Goal: Information Seeking & Learning: Get advice/opinions

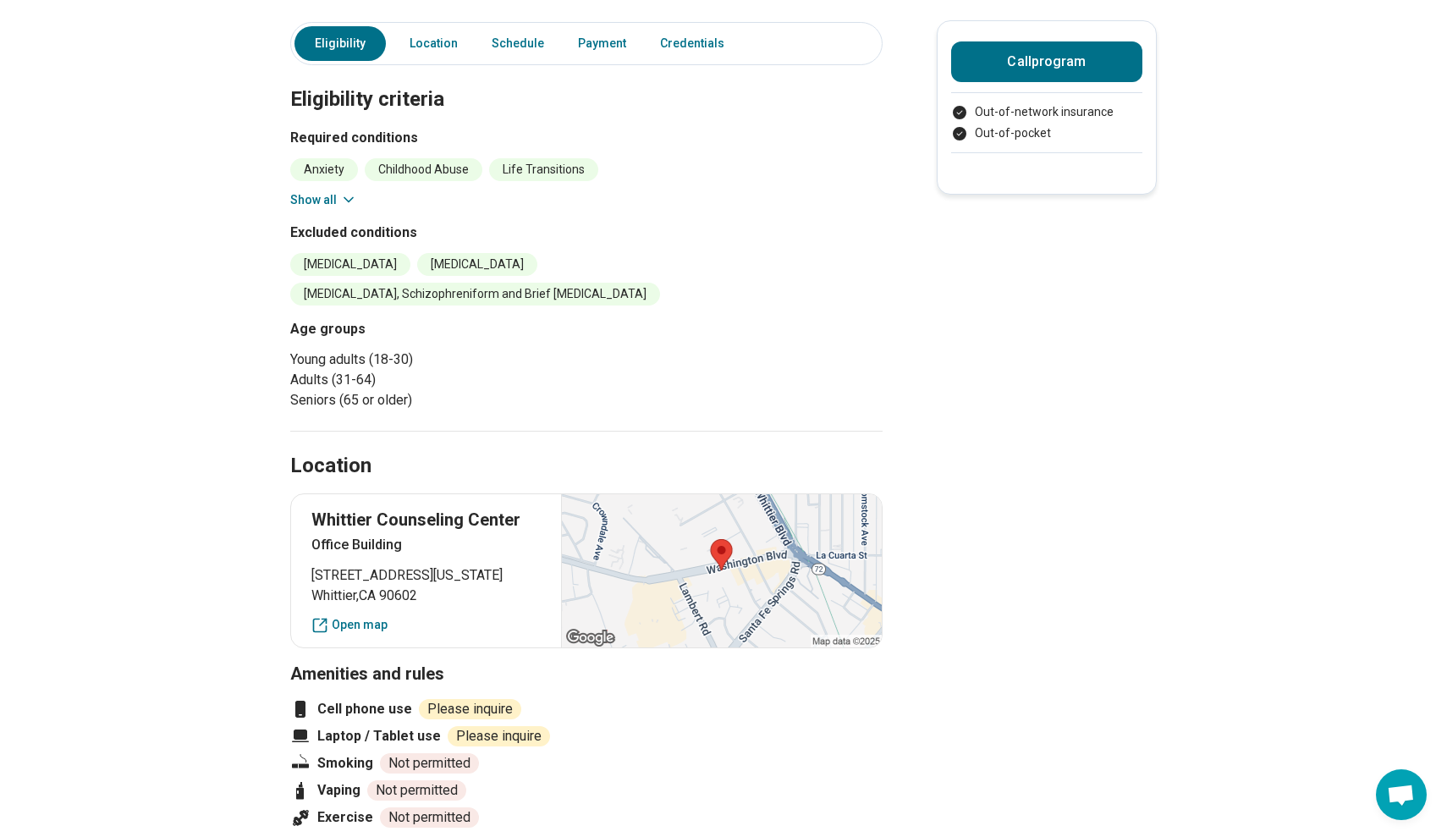
scroll to position [287, 0]
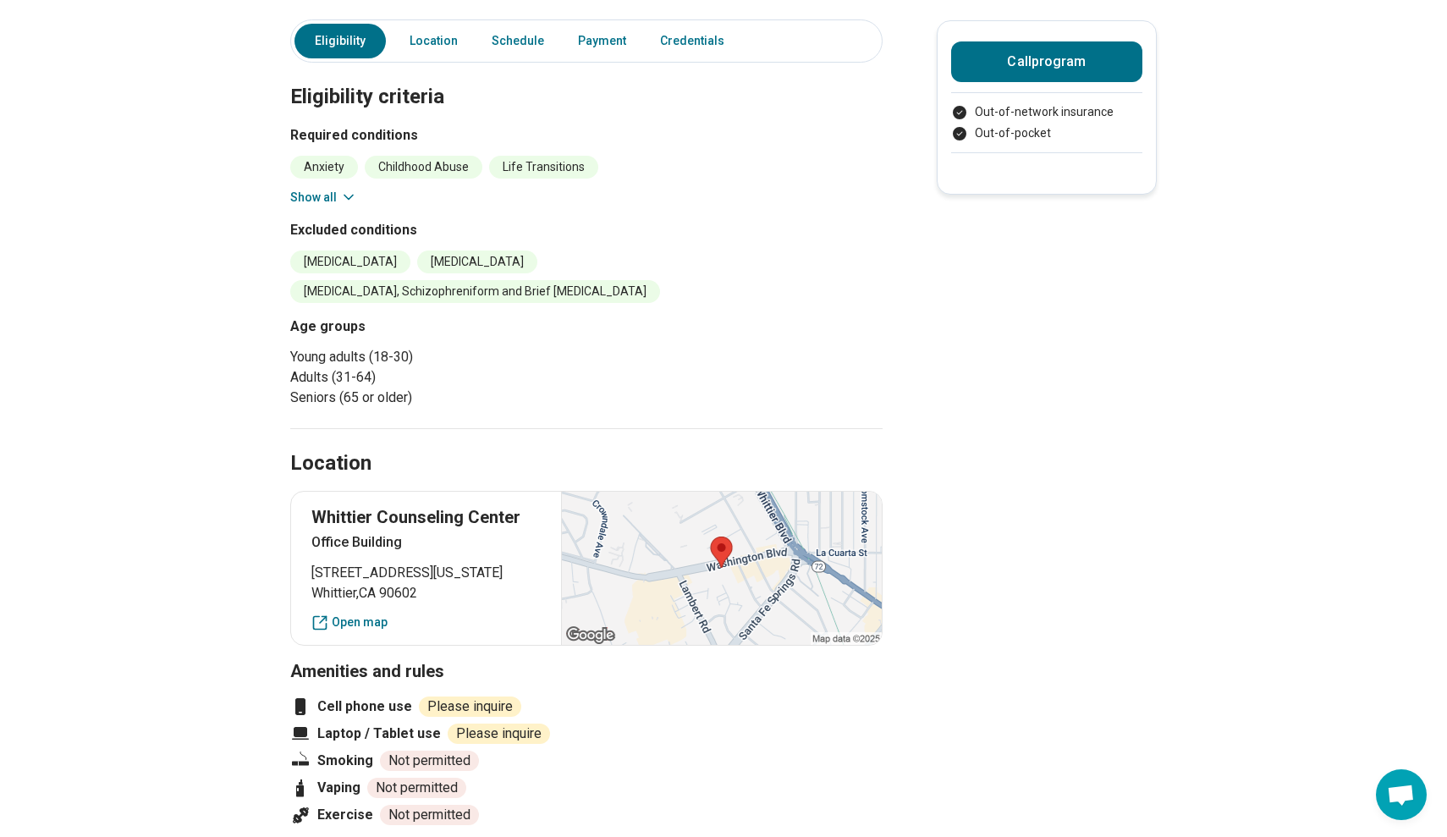
click at [350, 198] on icon at bounding box center [348, 197] width 17 height 17
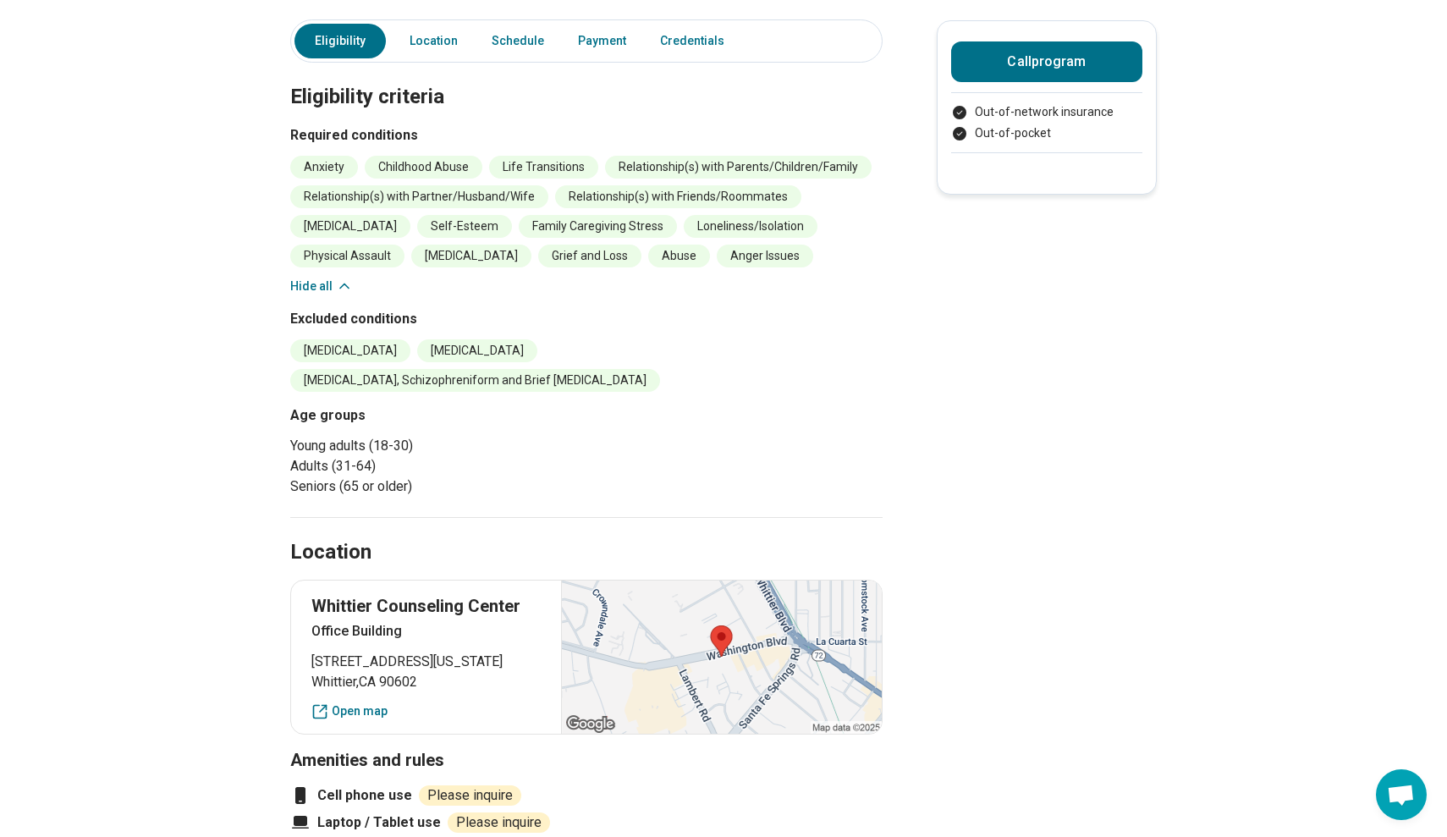
click at [333, 195] on li "Relationship(s) with Partner/Husband/Wife" at bounding box center [419, 196] width 258 height 23
click at [249, 326] on main "Individual therapy and Couples Counseling Accepting clients Admission: Ongoing …" at bounding box center [723, 836] width 1447 height 2111
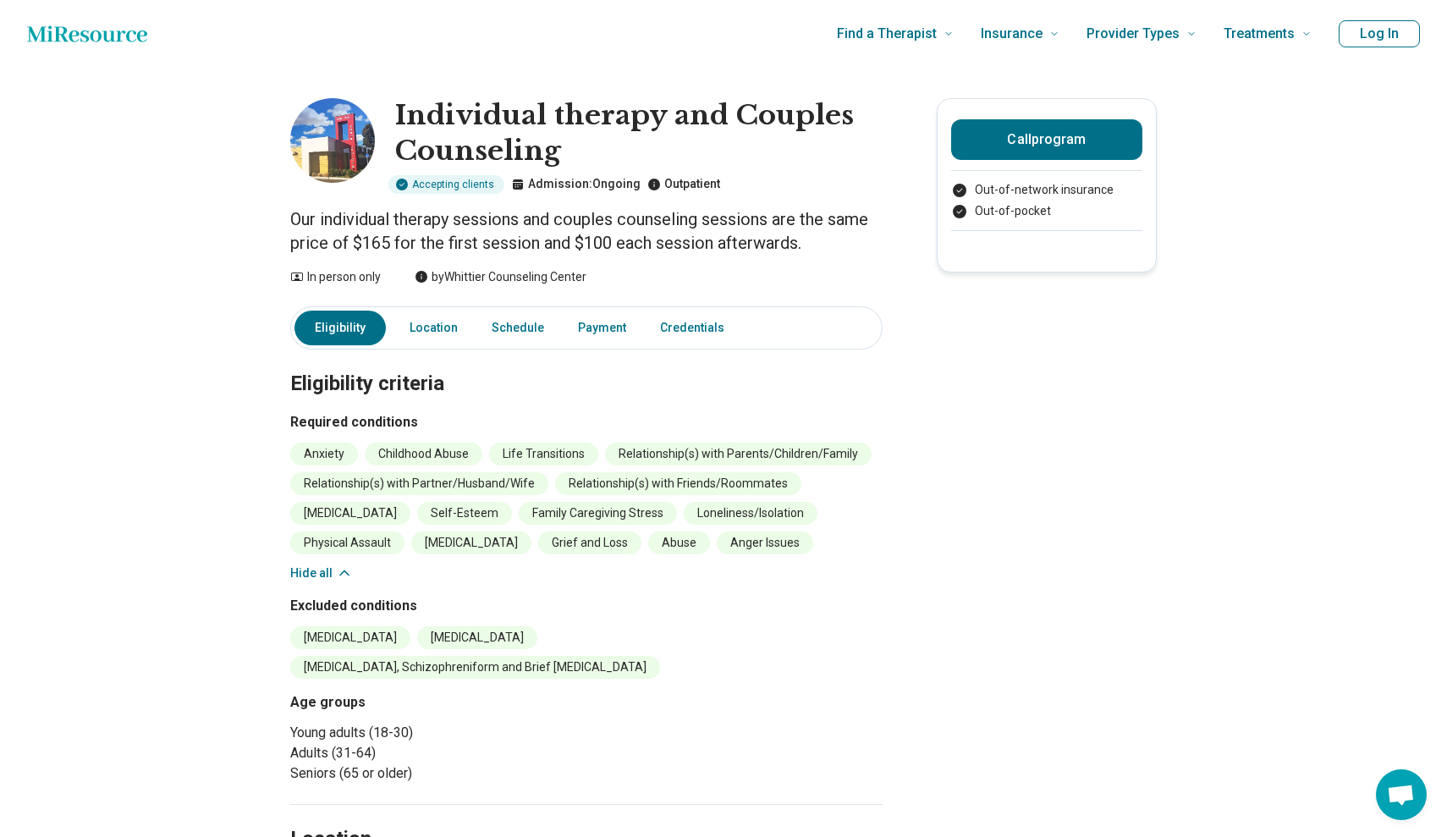
scroll to position [0, 0]
click at [430, 326] on link "Location" at bounding box center [433, 328] width 69 height 35
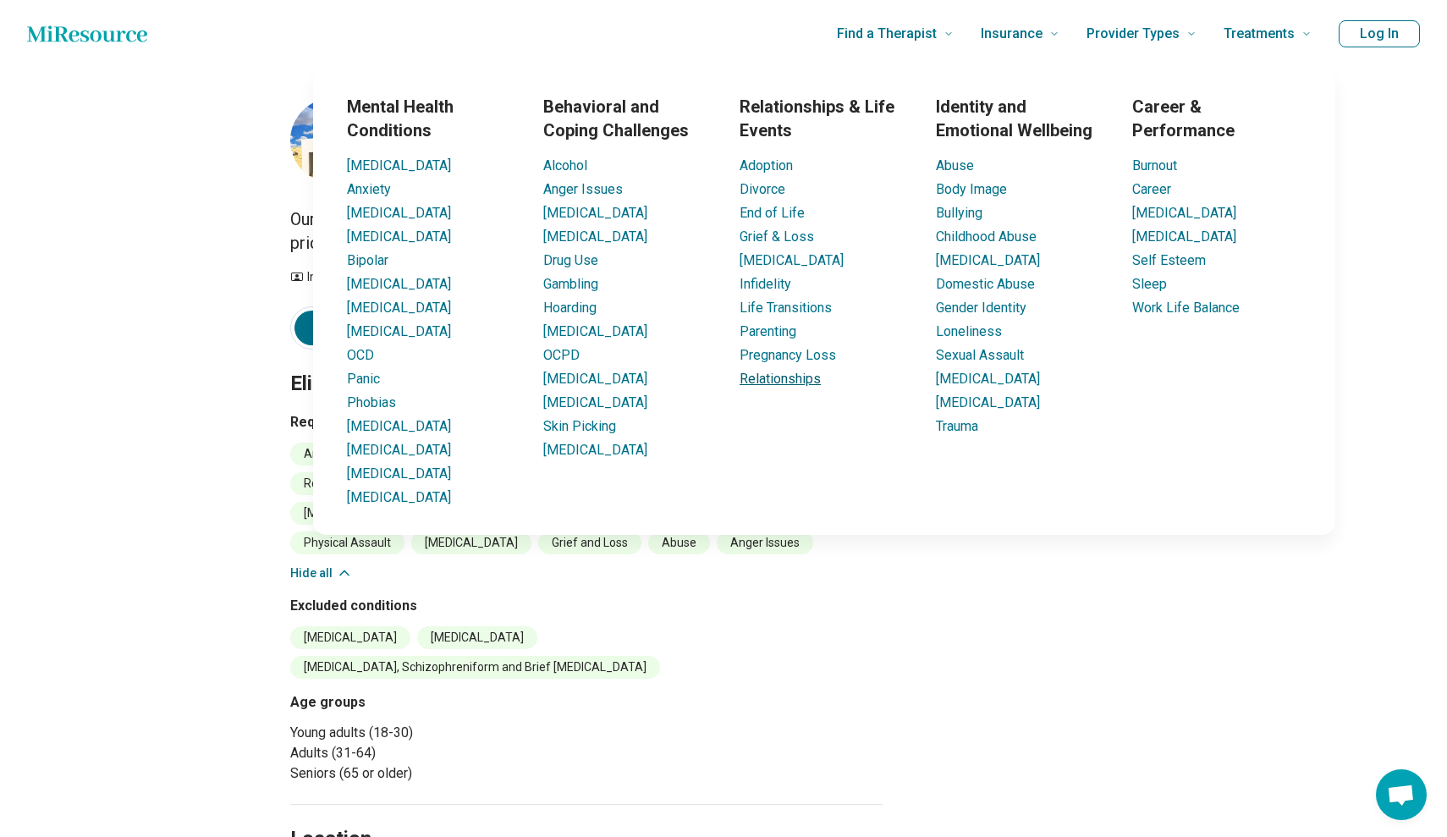
click at [795, 377] on link "Relationships" at bounding box center [780, 379] width 81 height 16
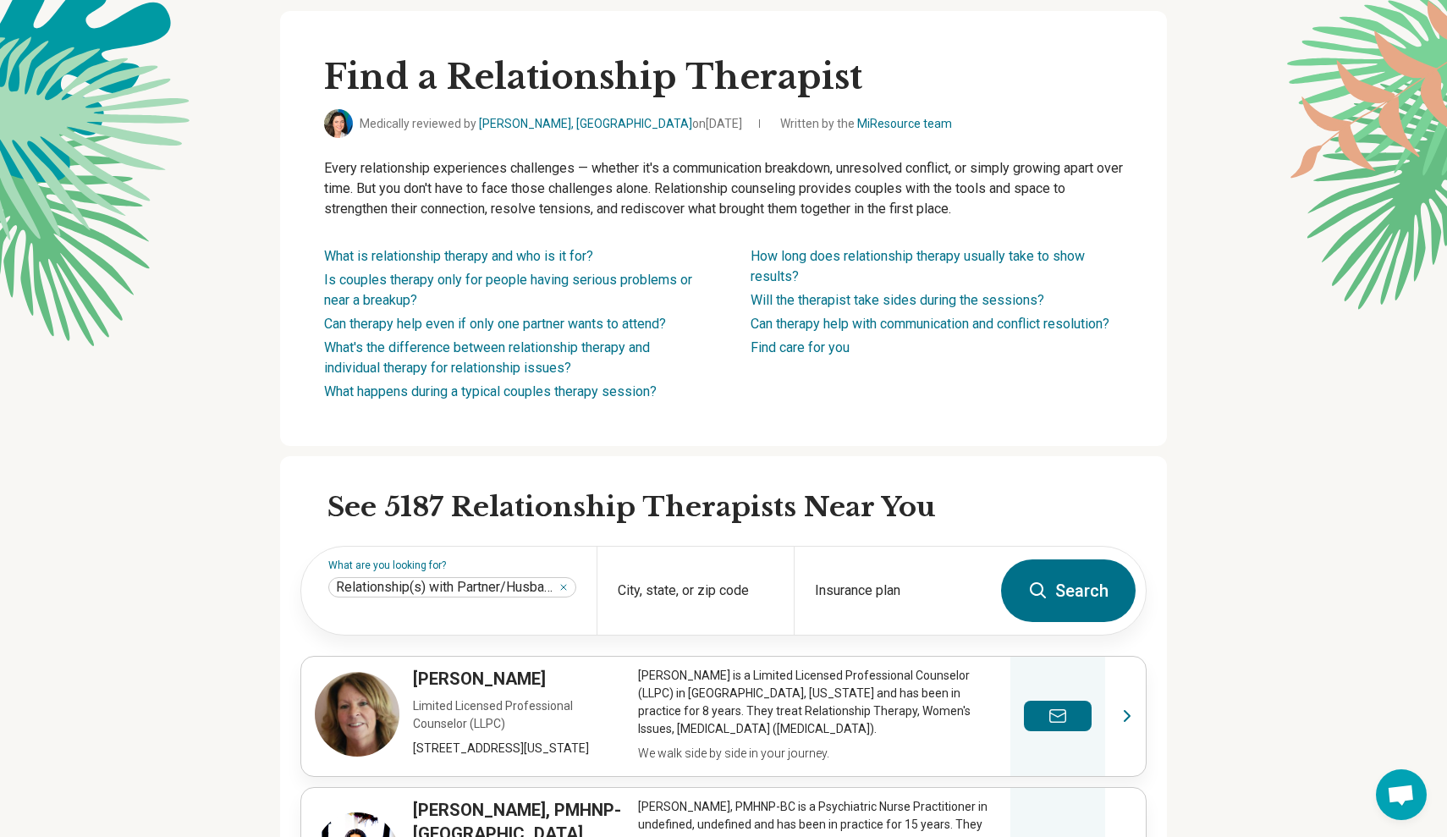
scroll to position [110, 0]
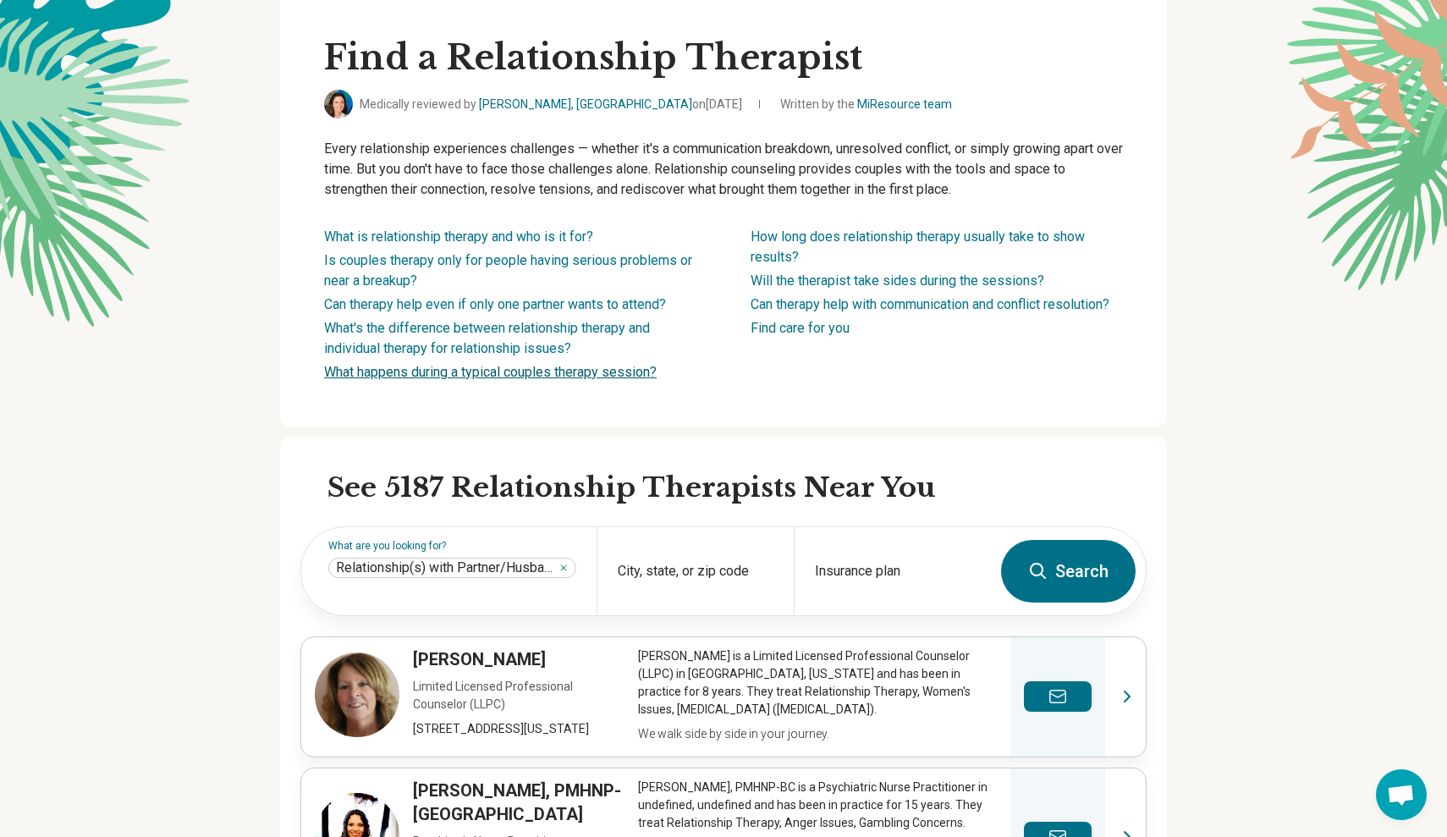
click at [598, 373] on link "What happens during a typical couples therapy session?" at bounding box center [490, 372] width 333 height 16
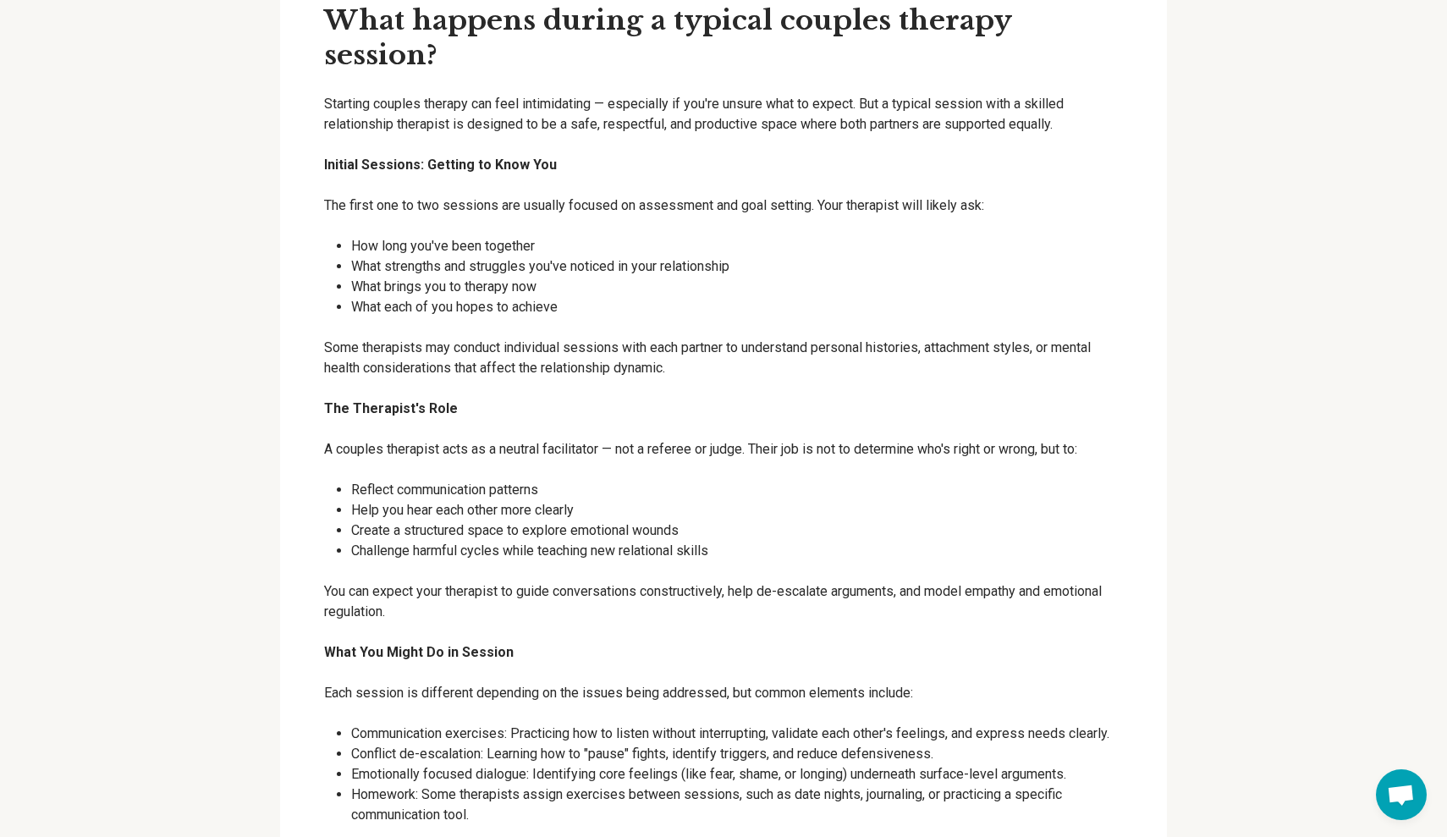
click at [294, 434] on div "What is relationship therapy and who is it for? Relationship therapy — also kno…" at bounding box center [723, 274] width 887 height 4066
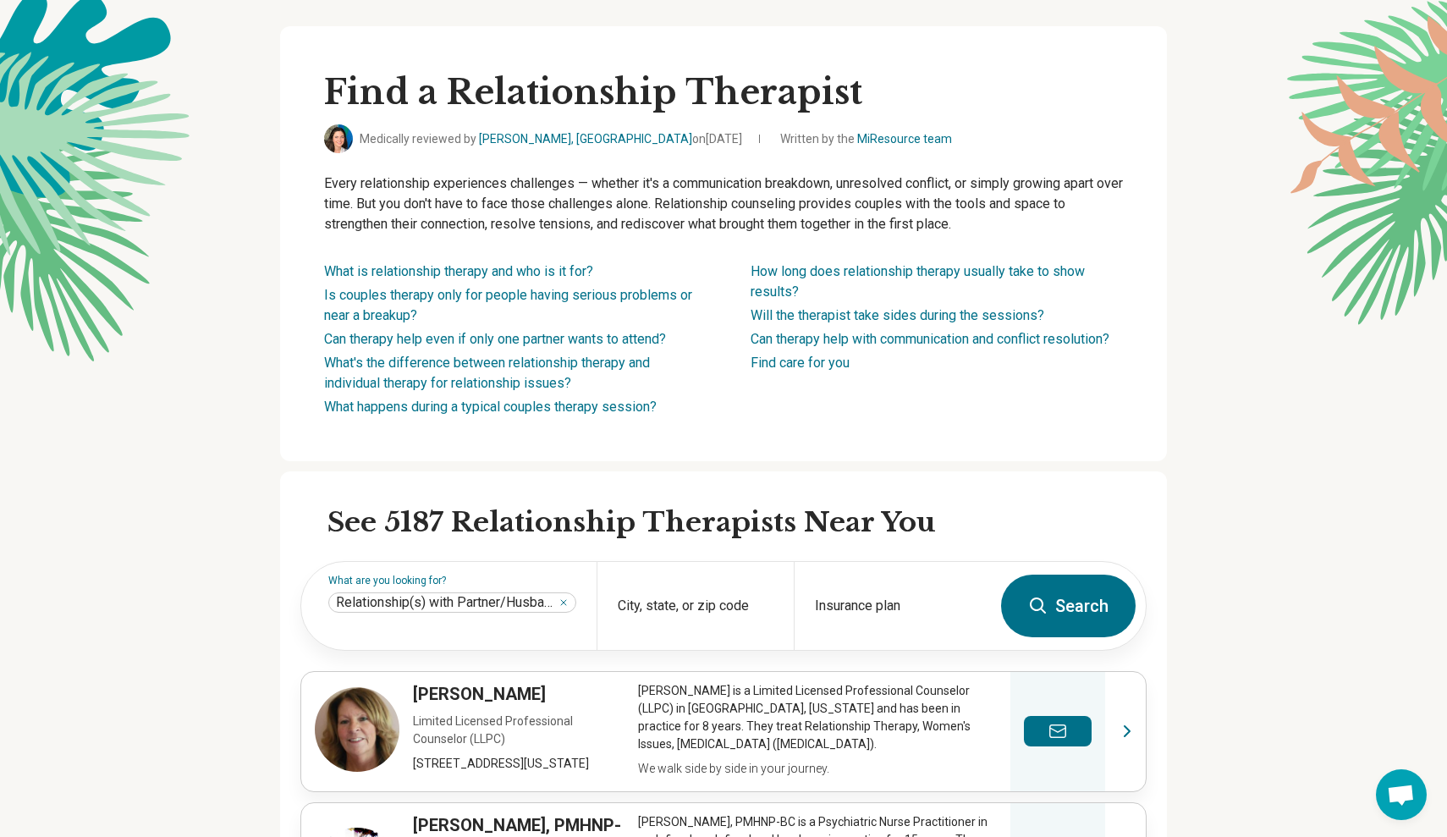
scroll to position [66, 0]
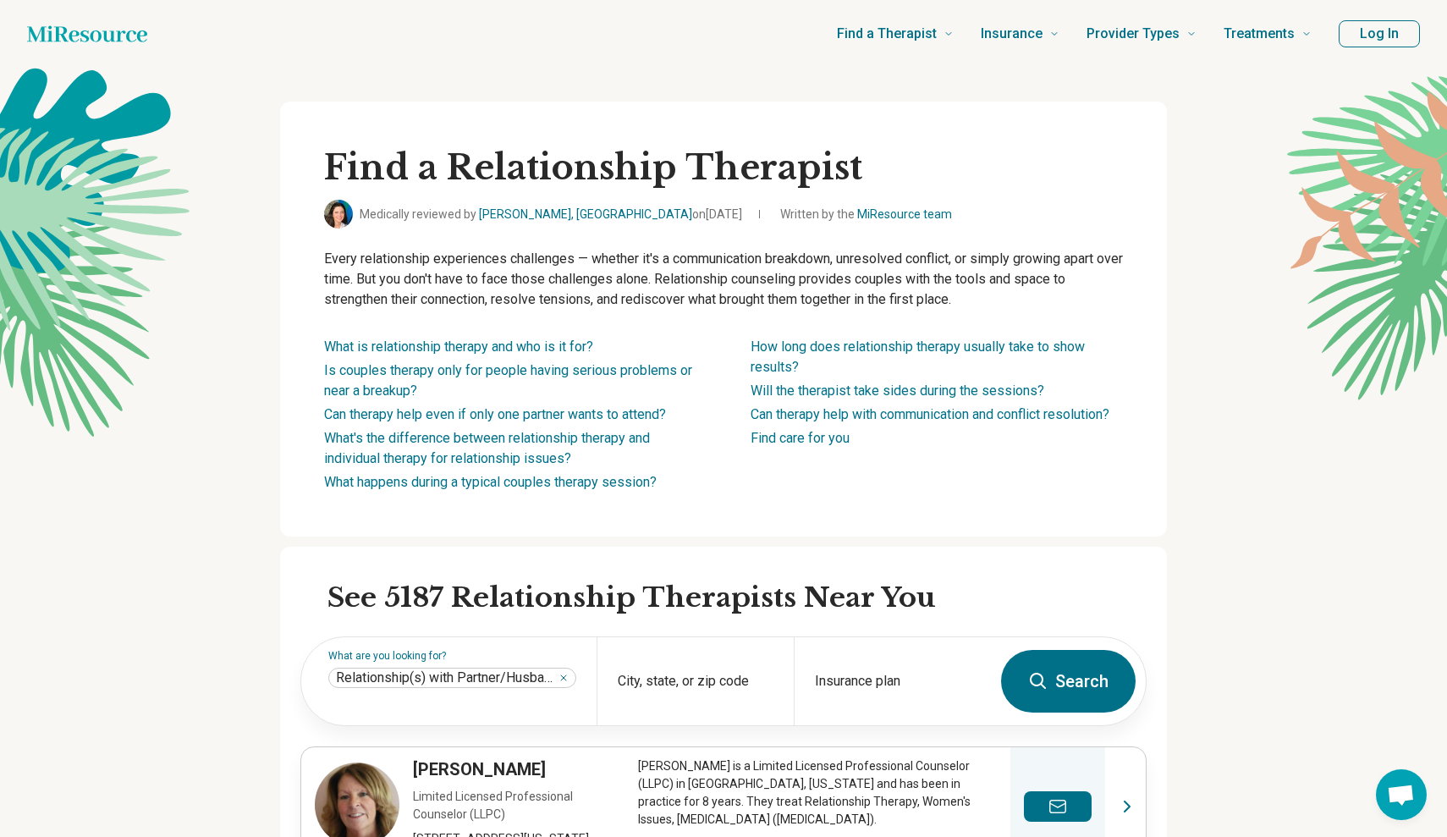
scroll to position [0, 0]
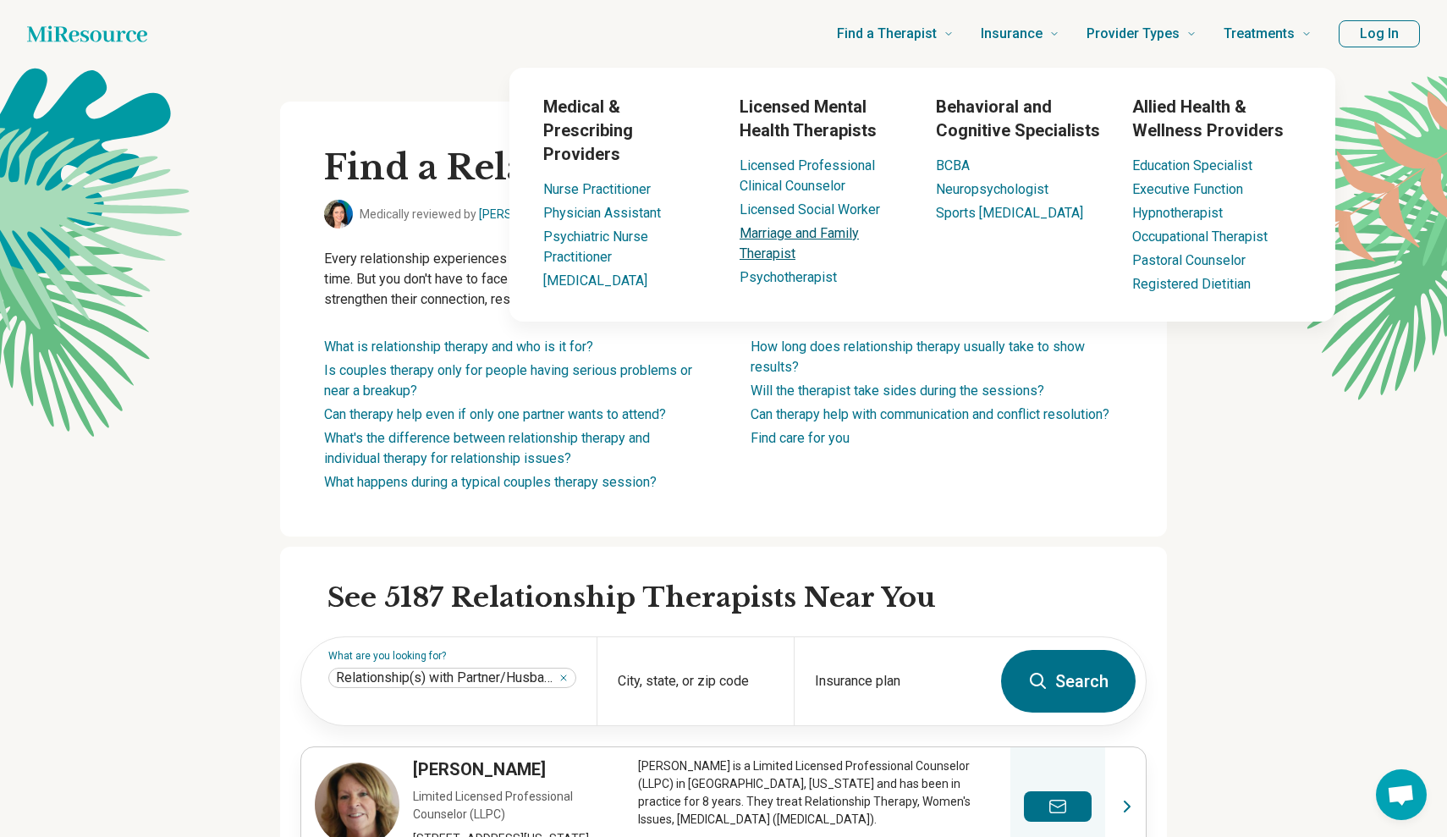
click at [784, 234] on link "Marriage and Family Therapist" at bounding box center [799, 243] width 119 height 36
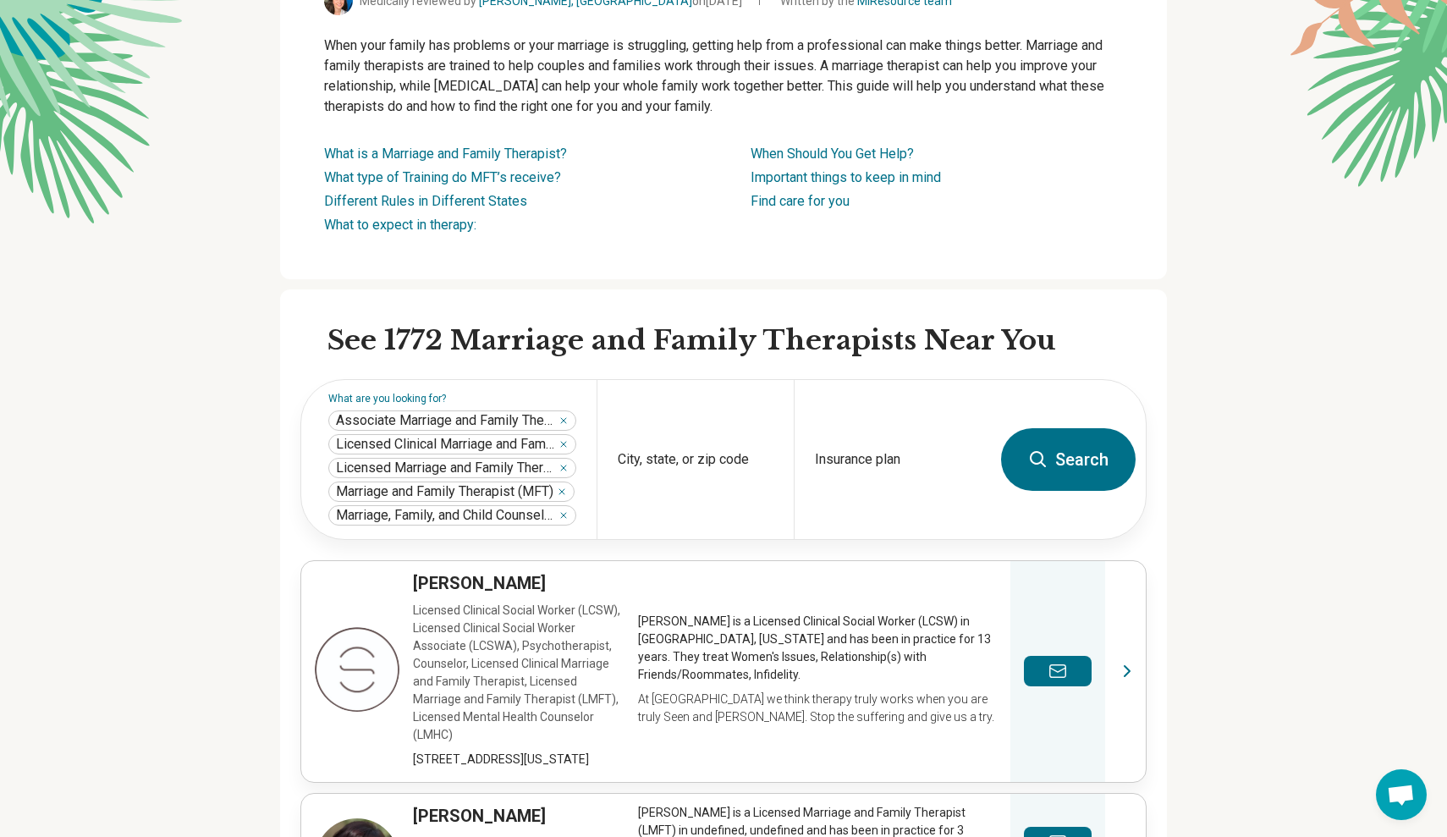
scroll to position [209, 0]
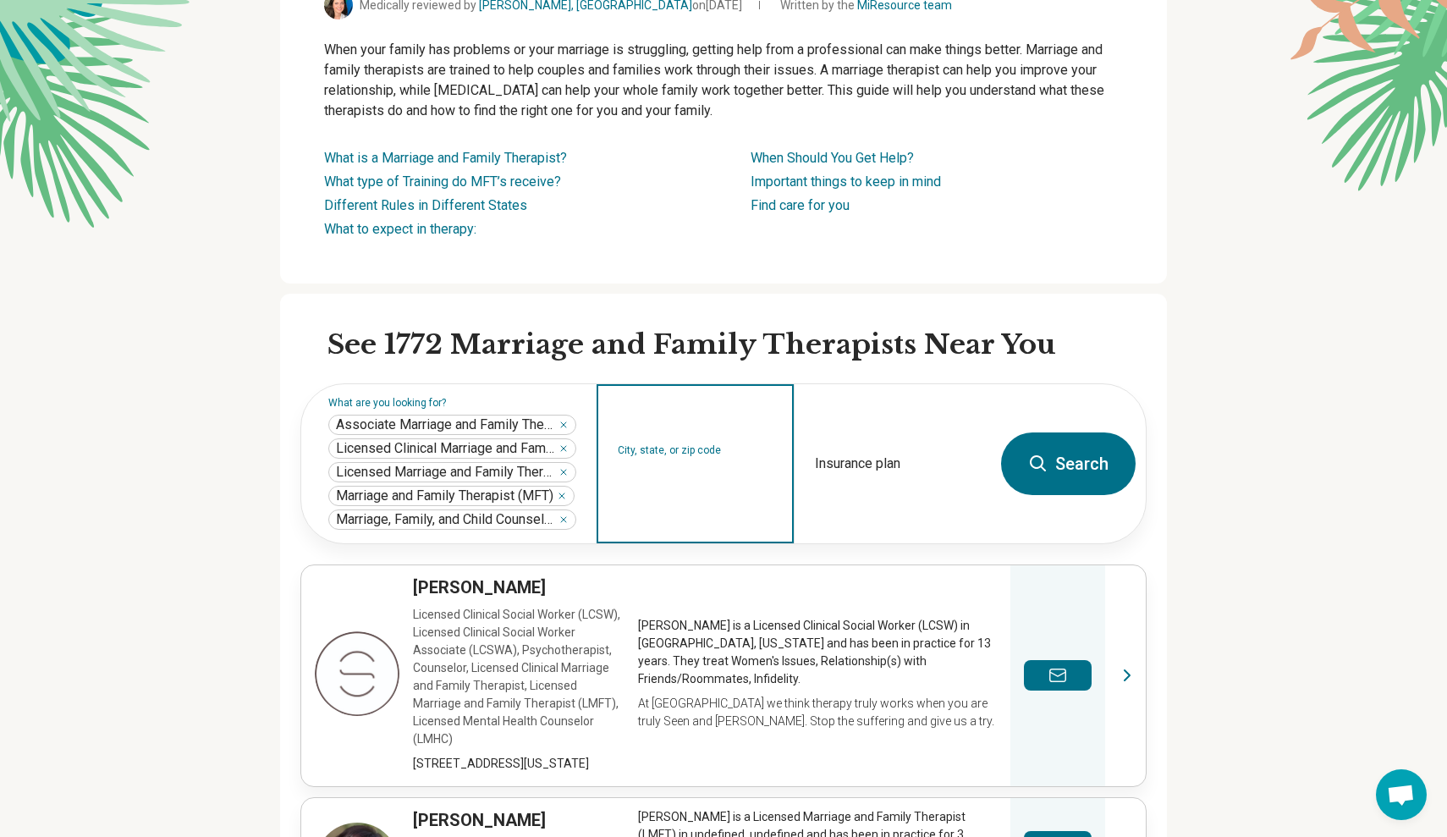
click at [659, 467] on input "City, state, or zip code" at bounding box center [696, 475] width 156 height 20
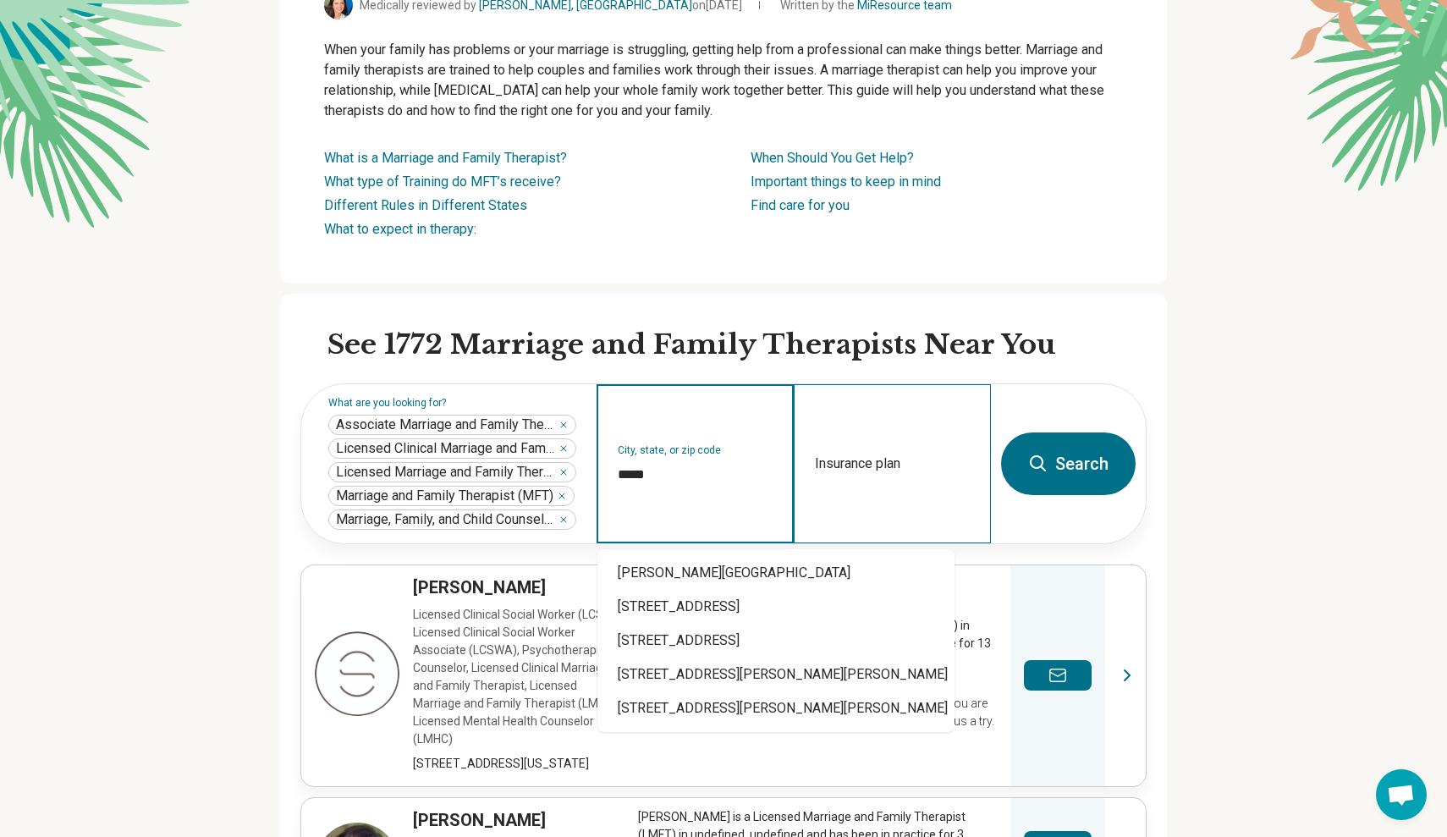
type input "*****"
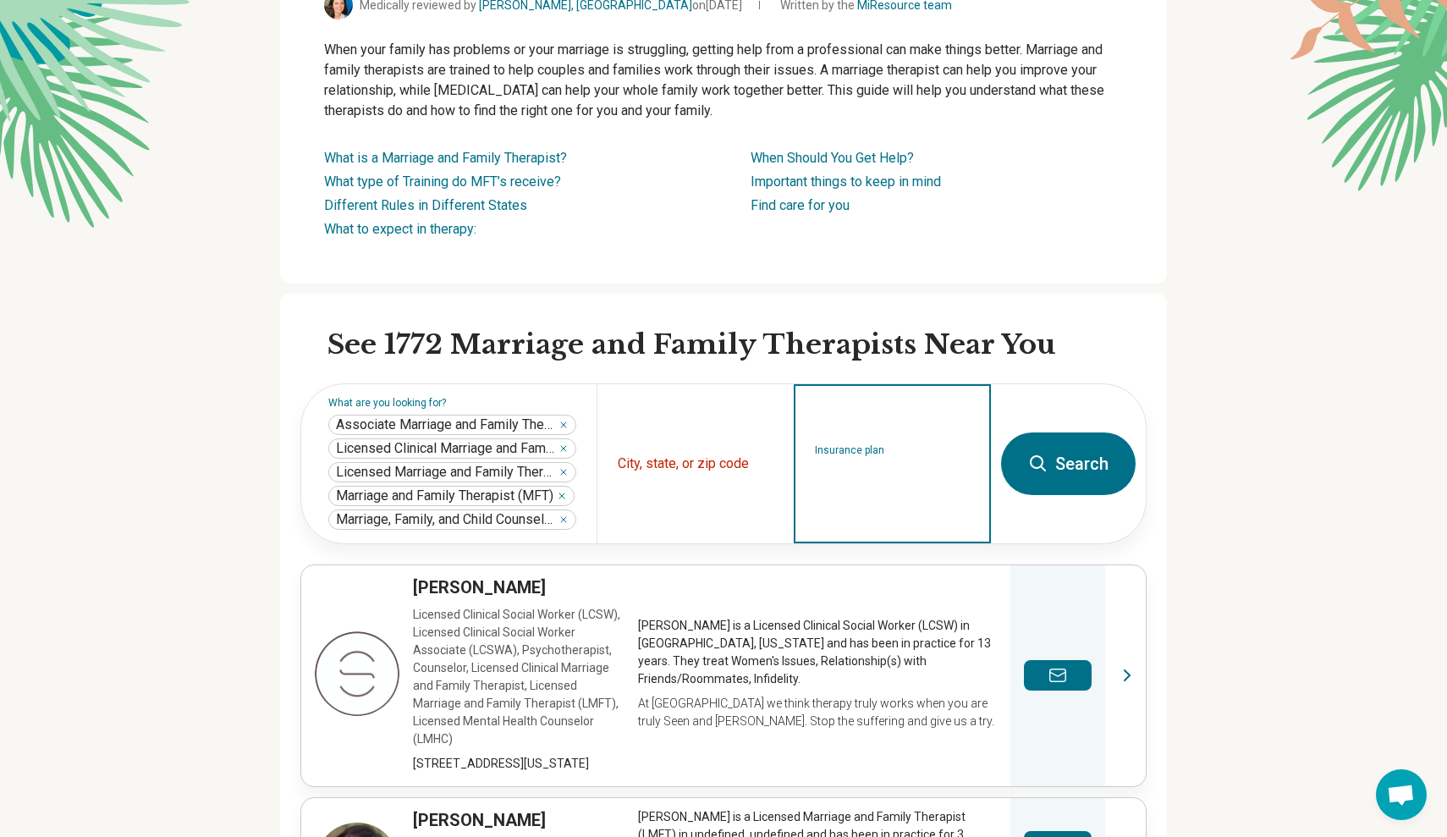
click at [918, 482] on input "Insurance plan" at bounding box center [893, 475] width 156 height 20
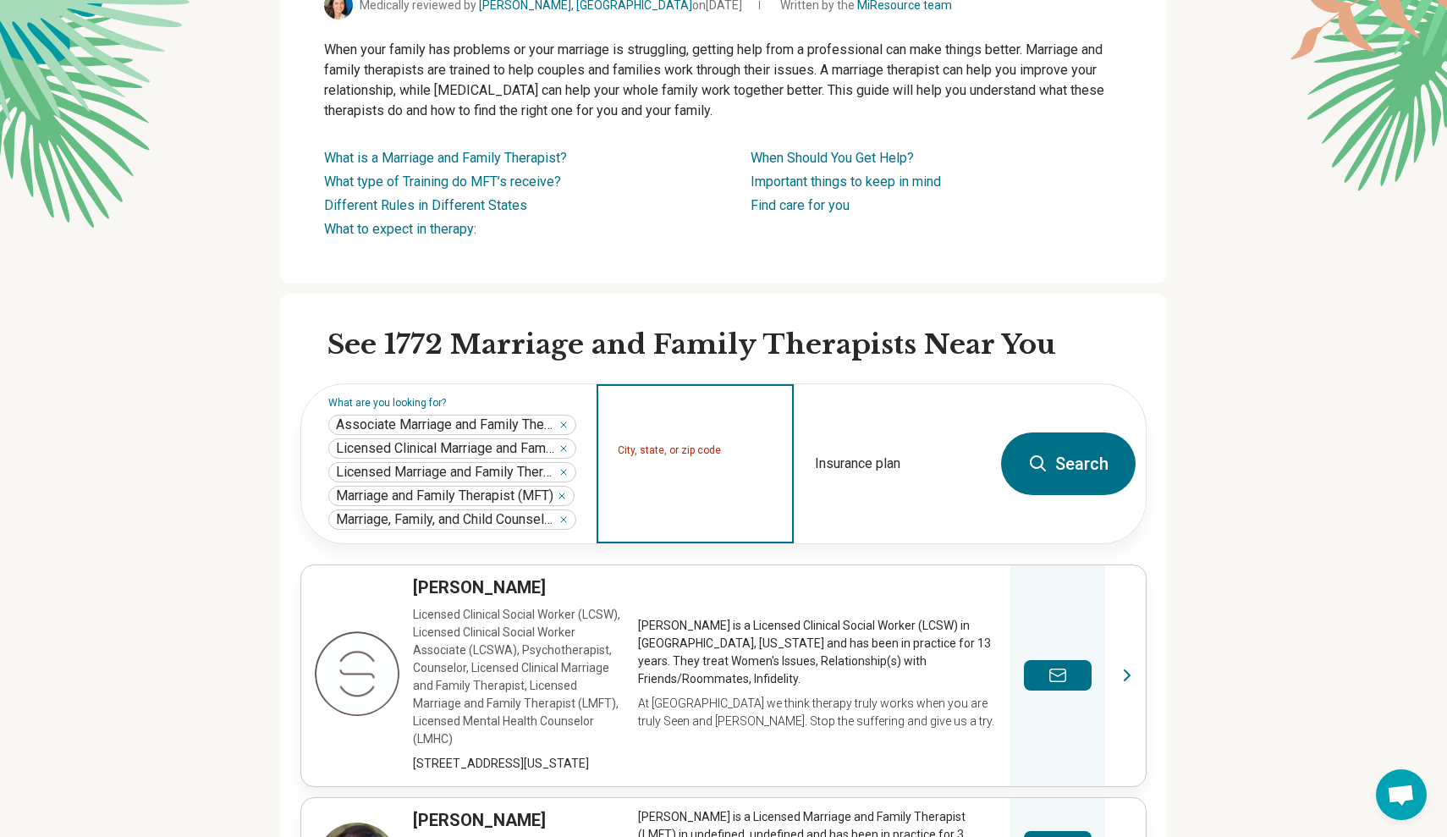
click at [648, 468] on input "City, state, or zip code" at bounding box center [696, 475] width 156 height 20
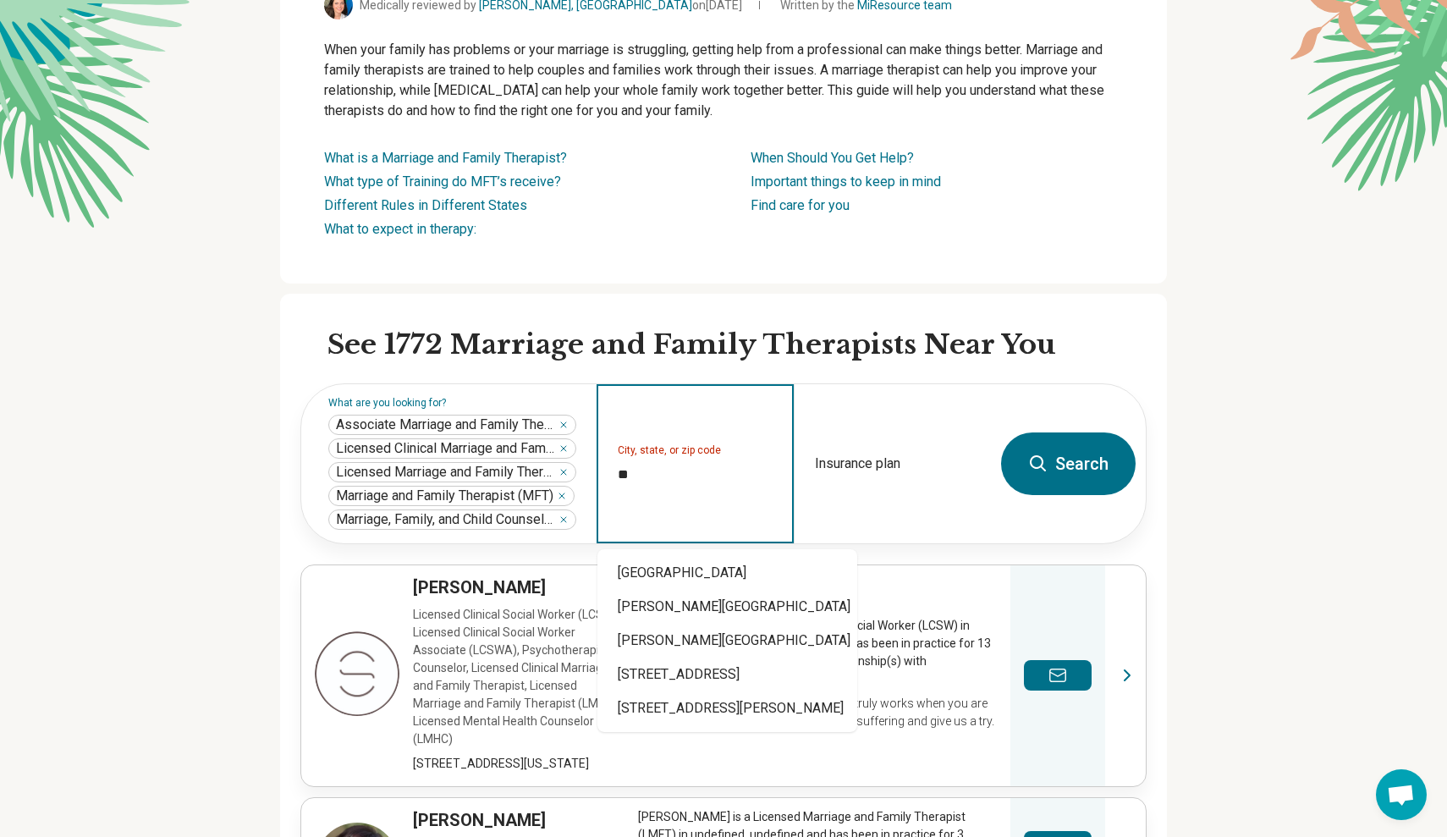
type input "*"
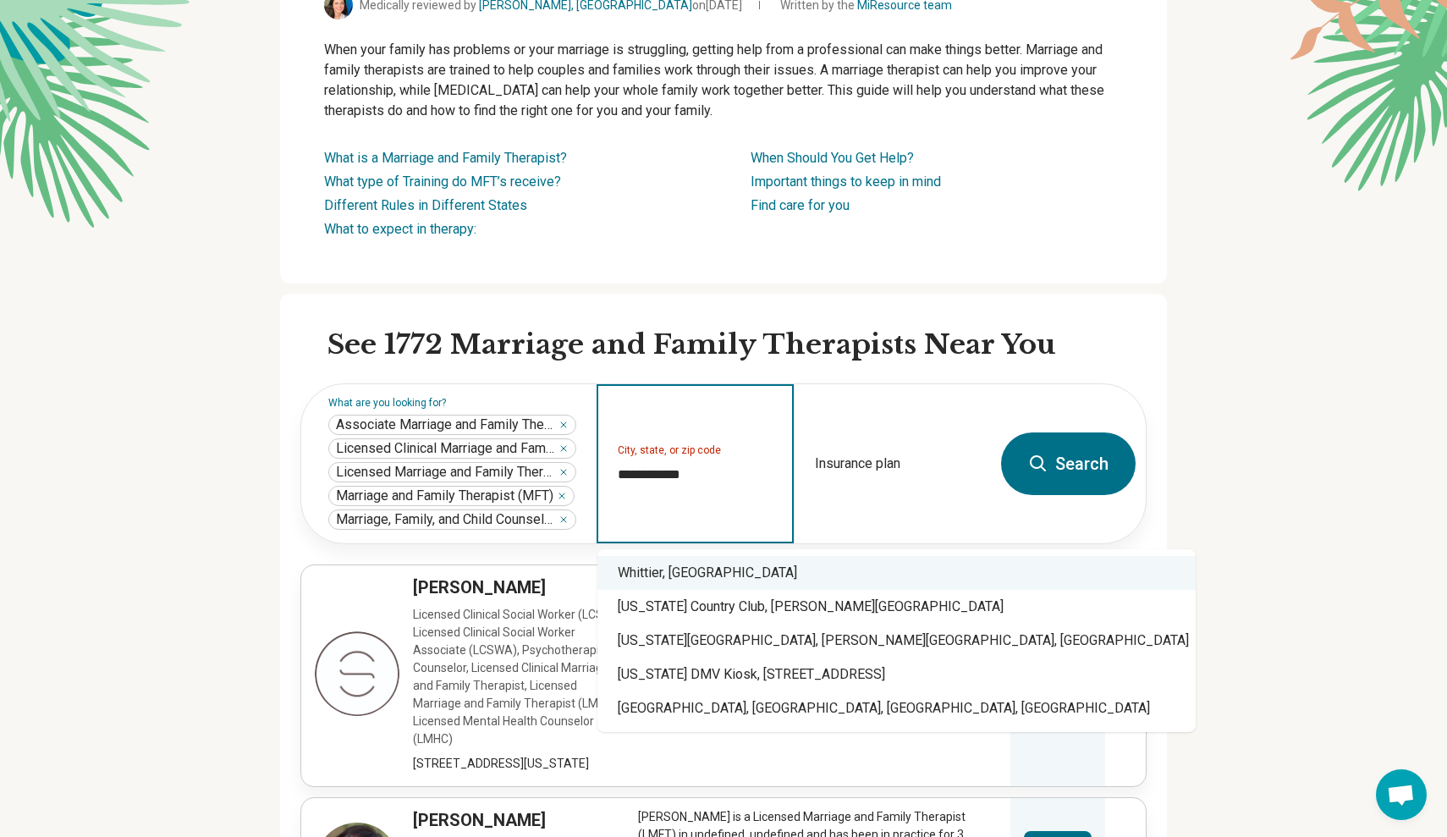
click at [684, 572] on div "Whittier, [GEOGRAPHIC_DATA]" at bounding box center [896, 573] width 598 height 34
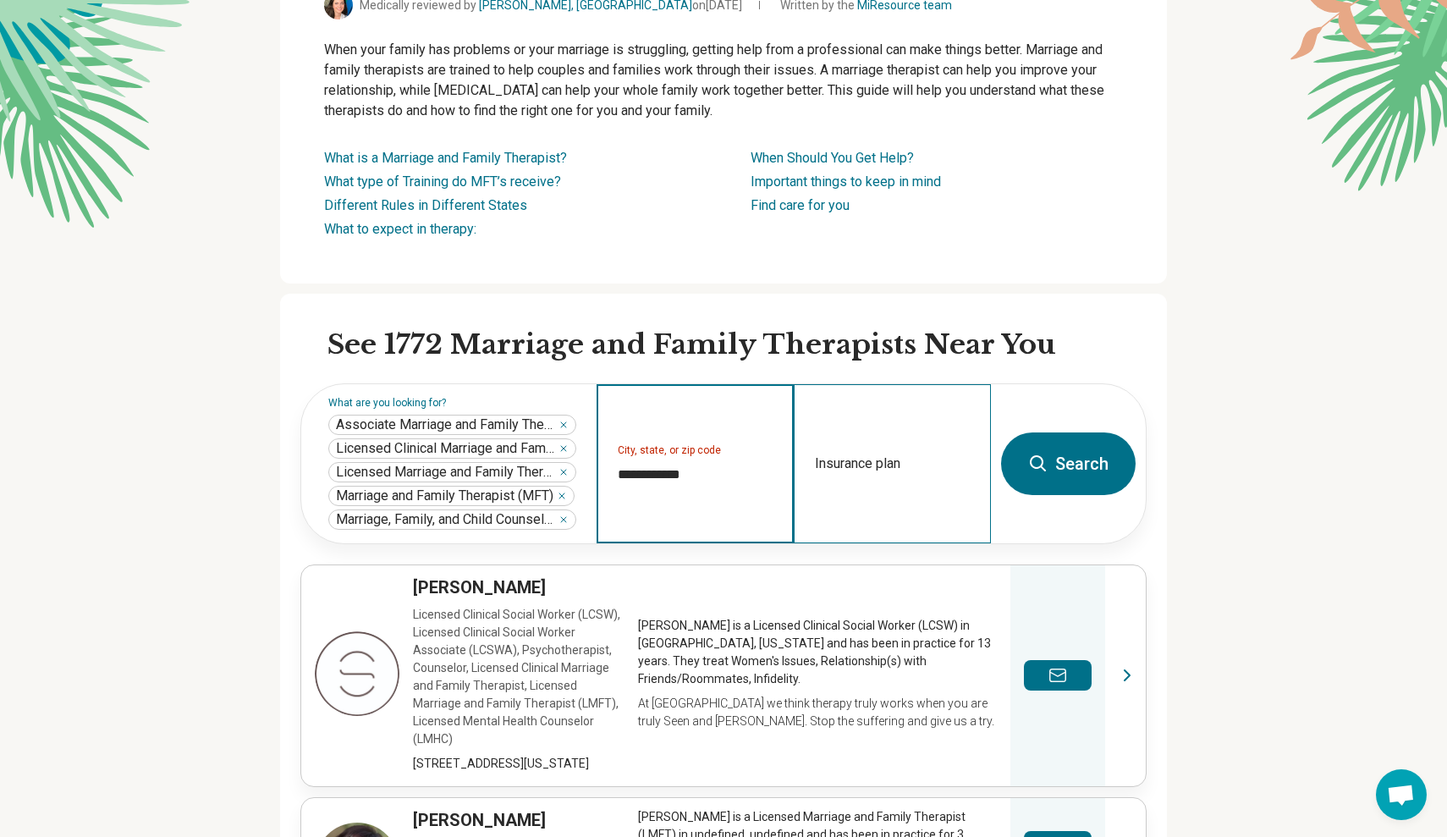
type input "**********"
click at [929, 487] on div "Insurance plan" at bounding box center [892, 463] width 197 height 159
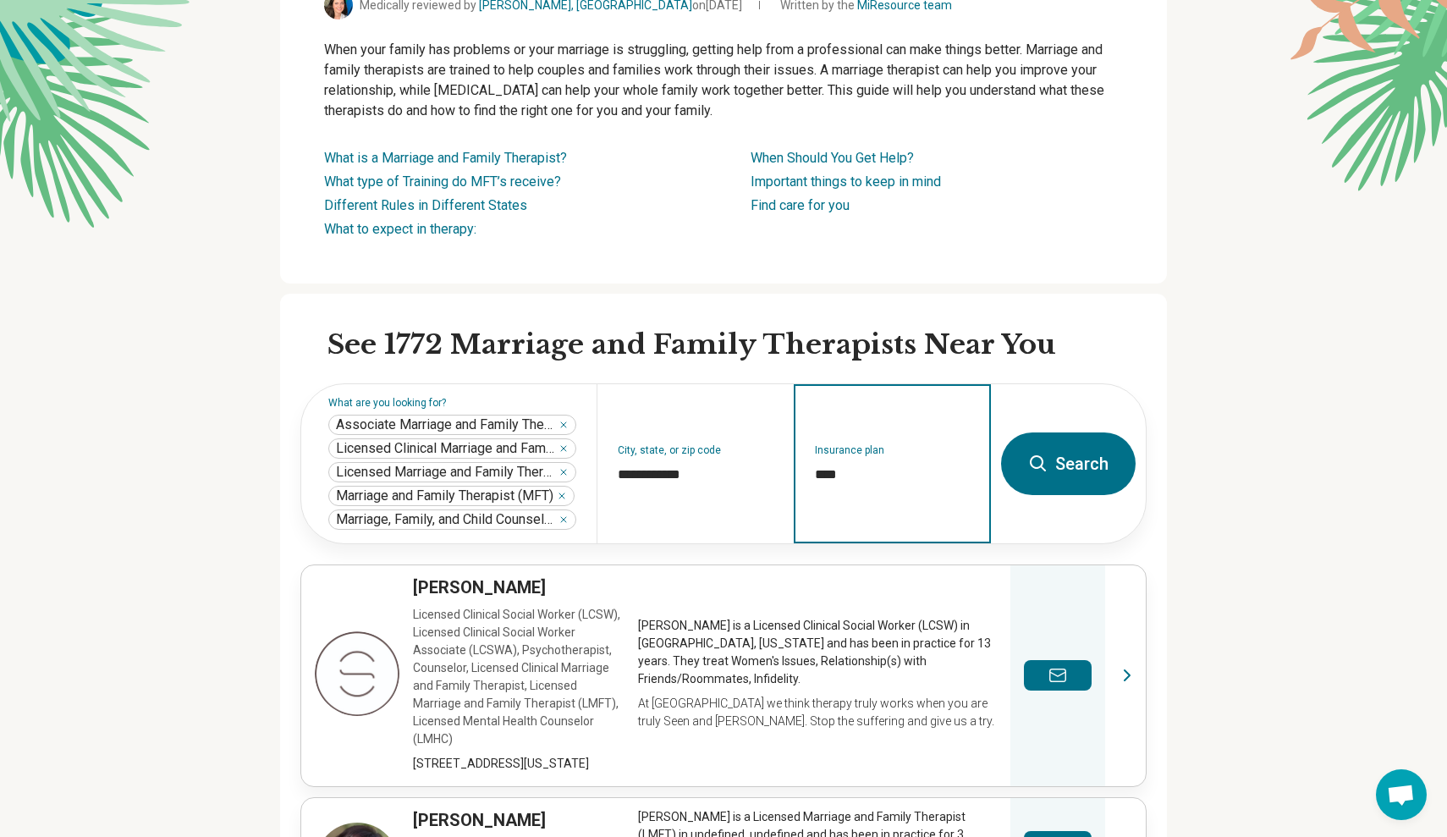
type input "****"
click at [1072, 467] on button "Search" at bounding box center [1068, 463] width 135 height 63
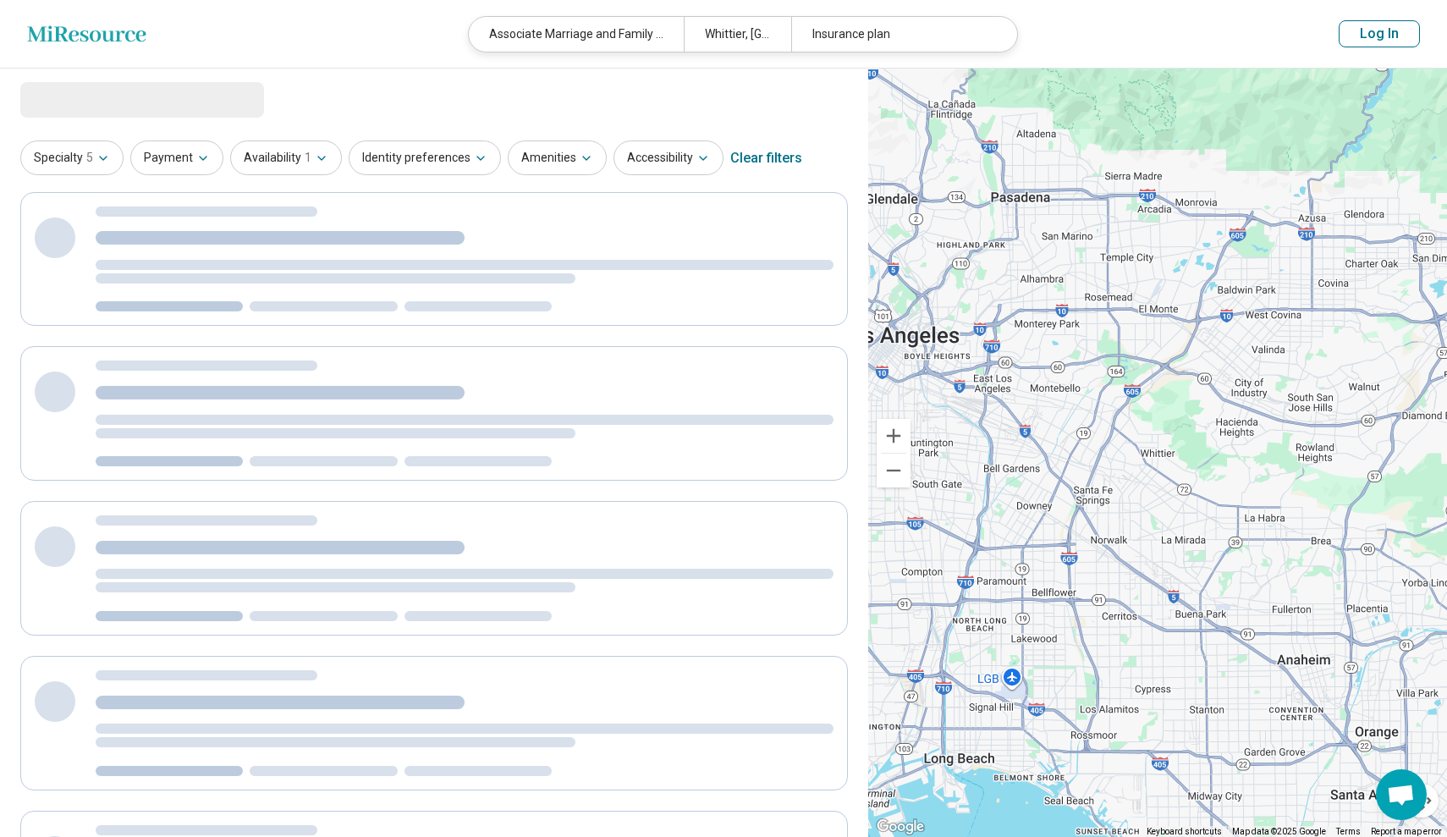
select select "***"
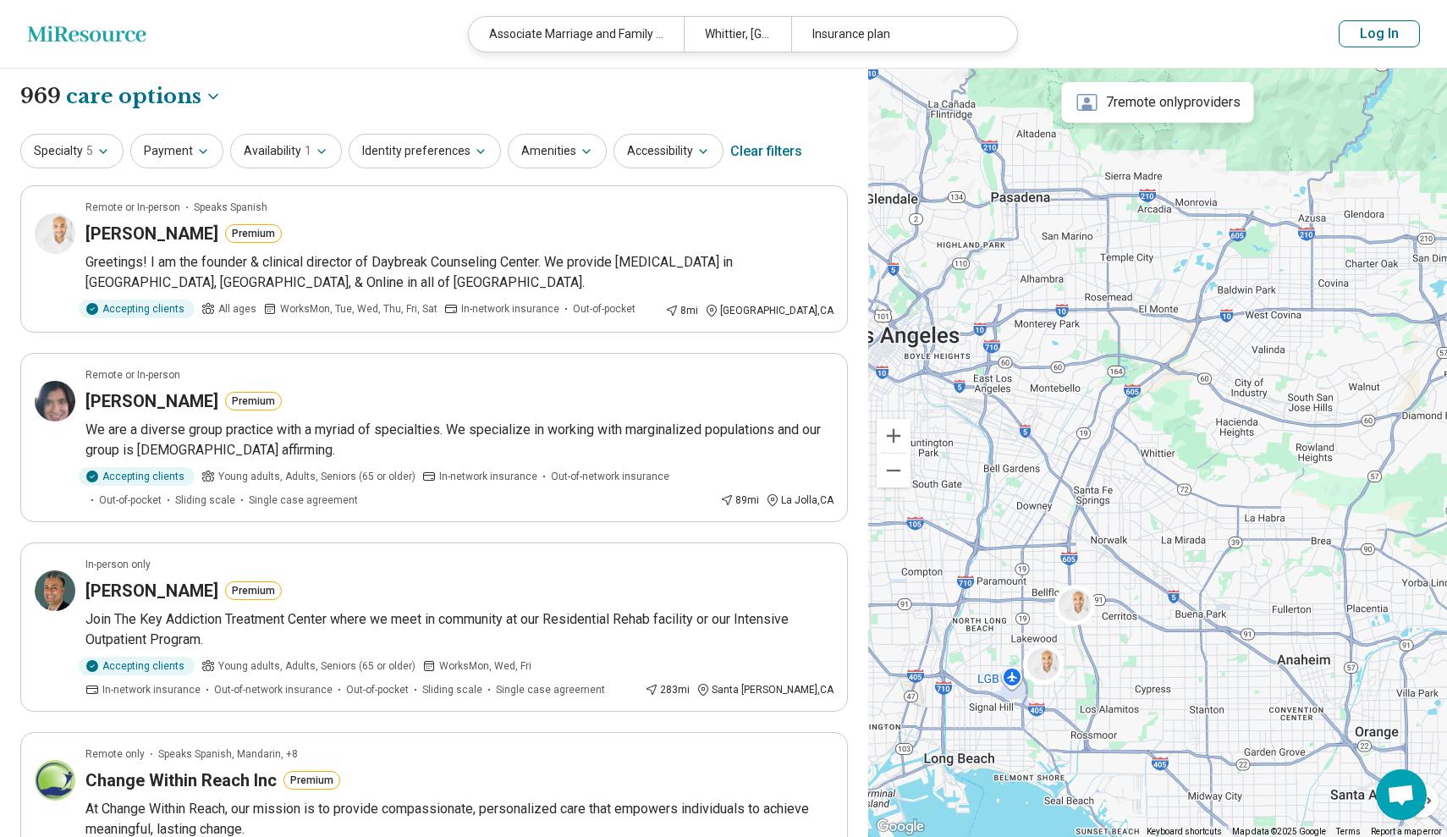
click at [251, 82] on div "**********" at bounding box center [434, 96] width 828 height 29
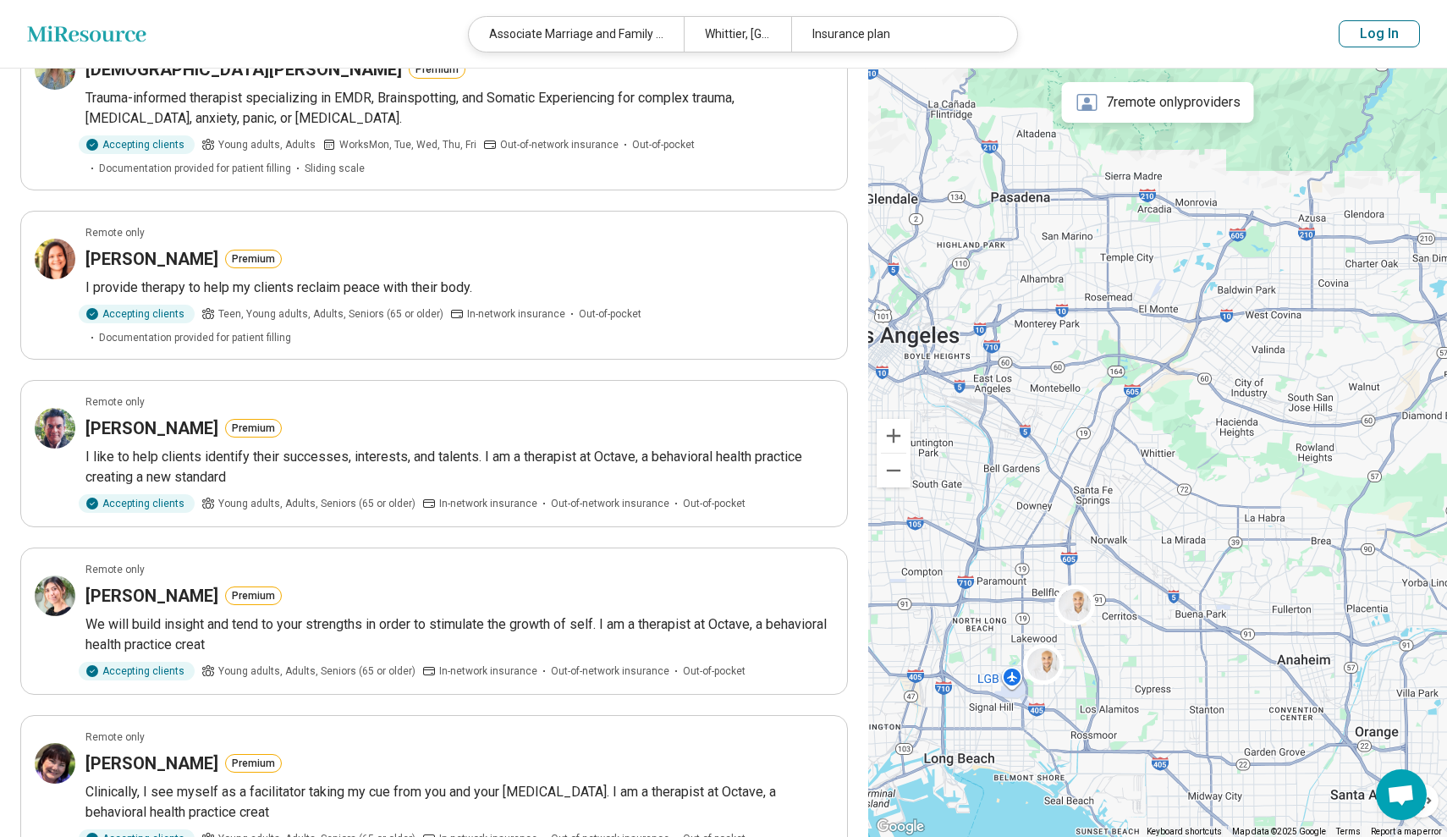
scroll to position [1132, 0]
